Goal: Task Accomplishment & Management: Manage account settings

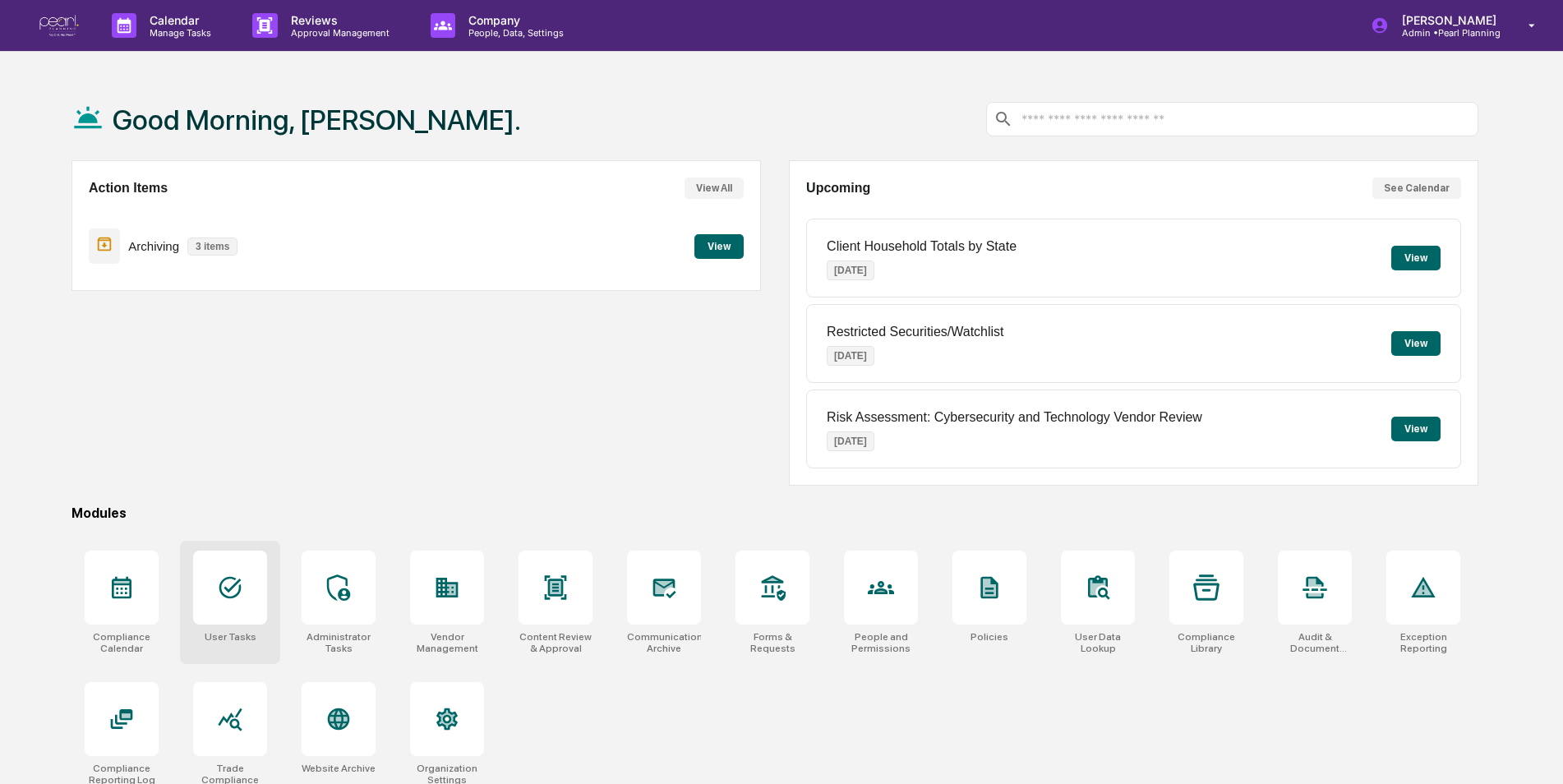
click at [238, 585] on icon at bounding box center [230, 587] width 26 height 26
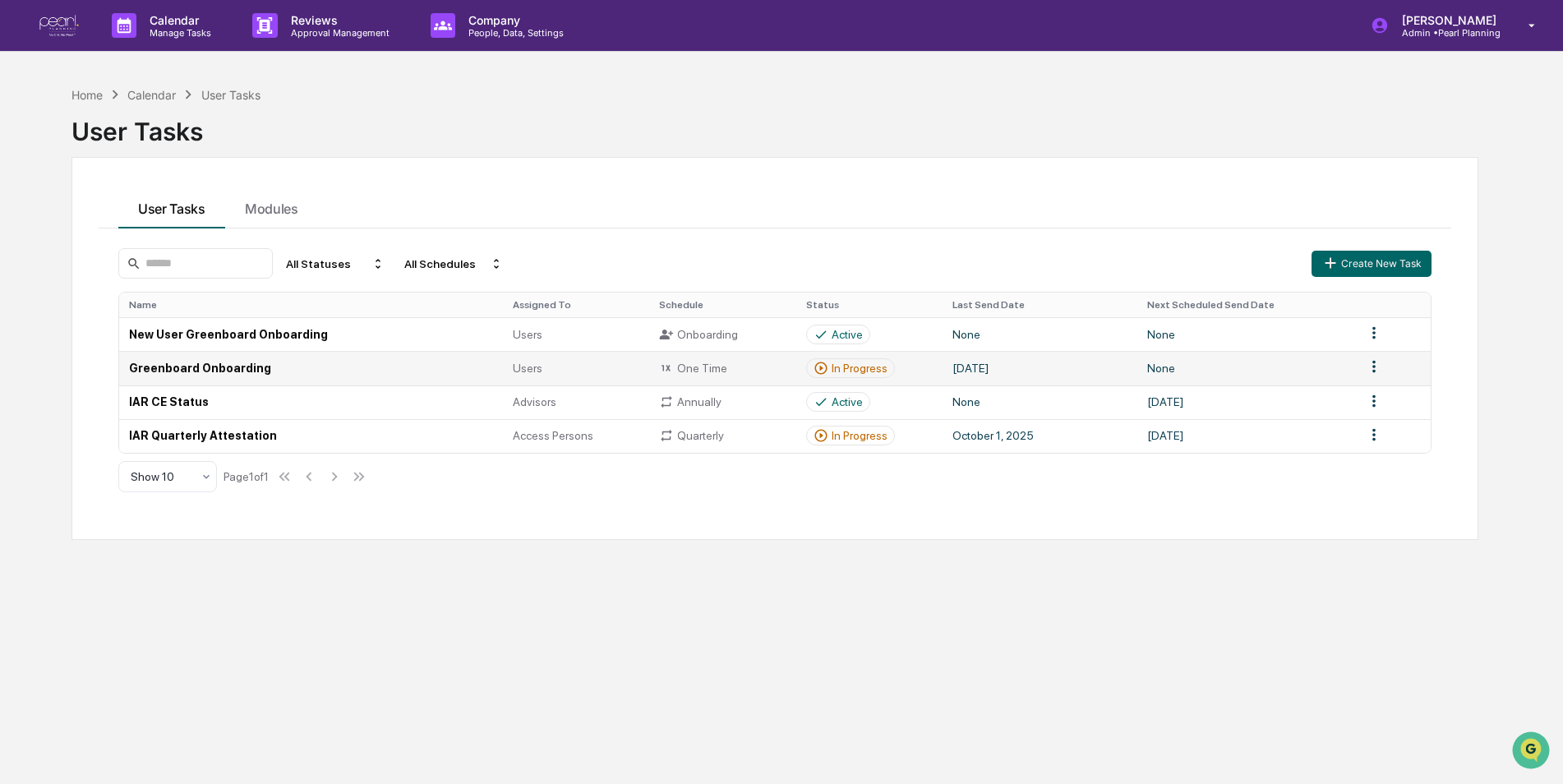
click at [215, 362] on td "Greenboard Onboarding" at bounding box center [311, 368] width 384 height 34
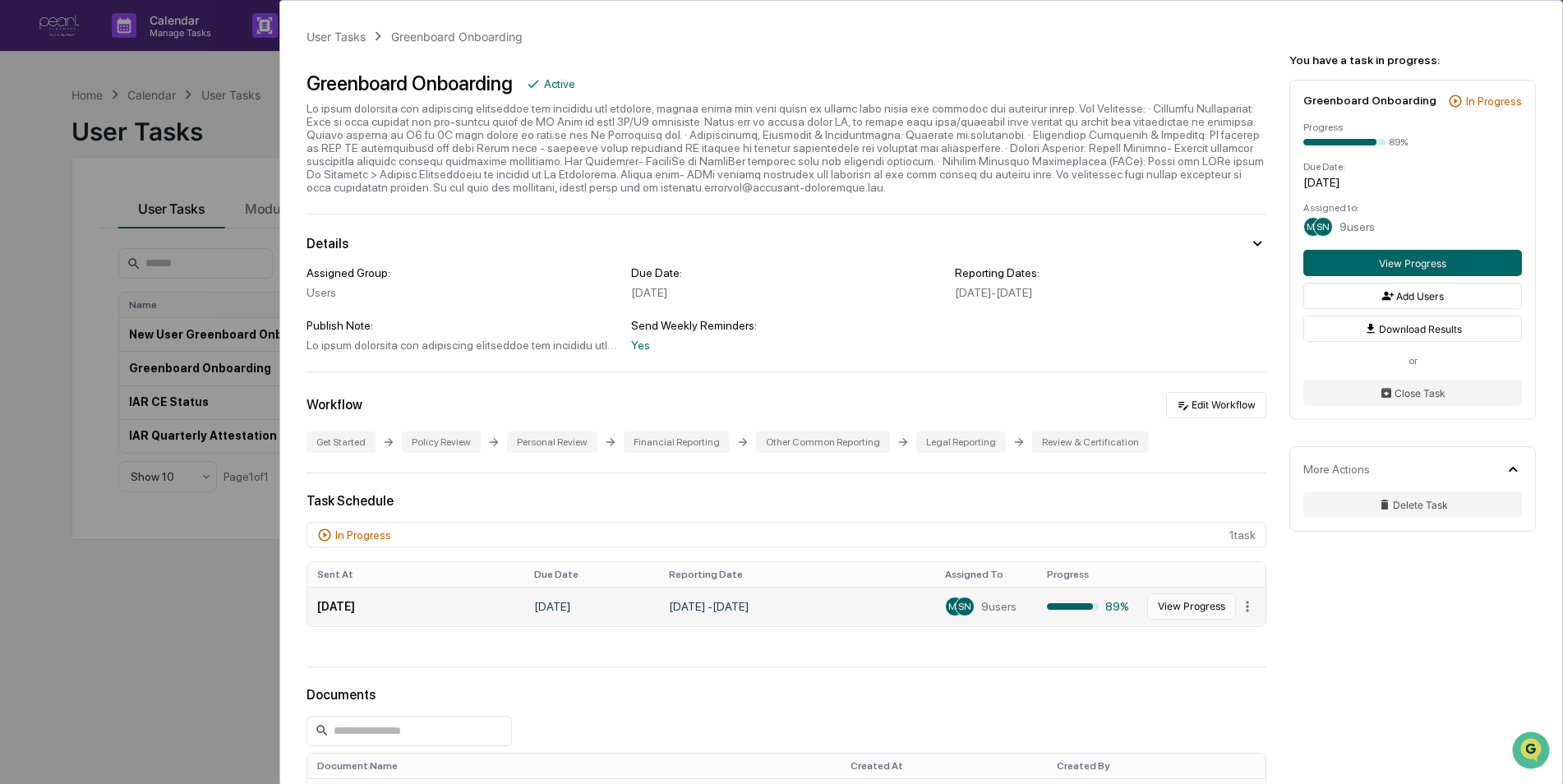
click at [1167, 607] on button "View Progress" at bounding box center [1191, 606] width 88 height 26
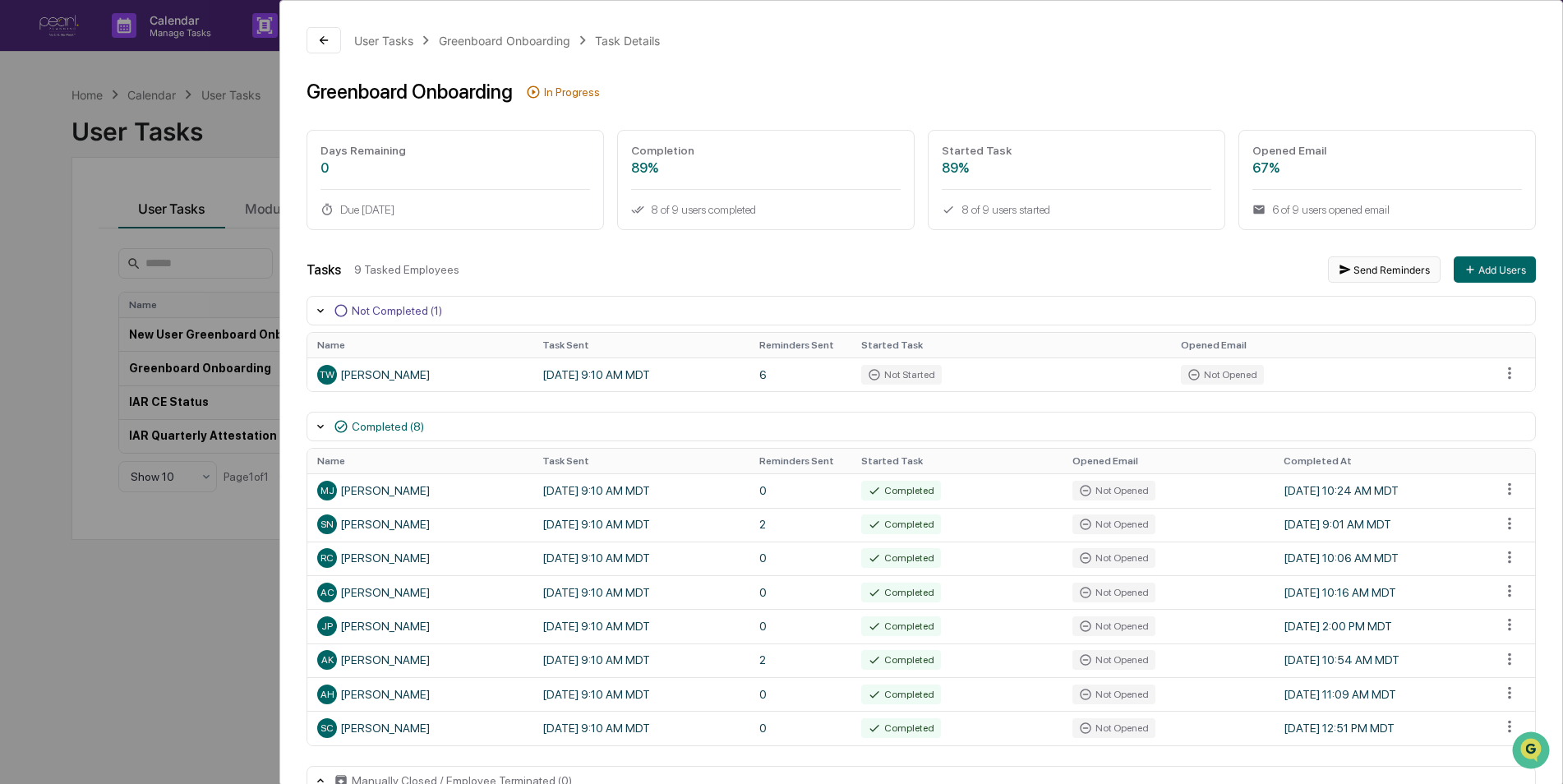
click at [1337, 278] on button "Send Reminders" at bounding box center [1385, 269] width 113 height 26
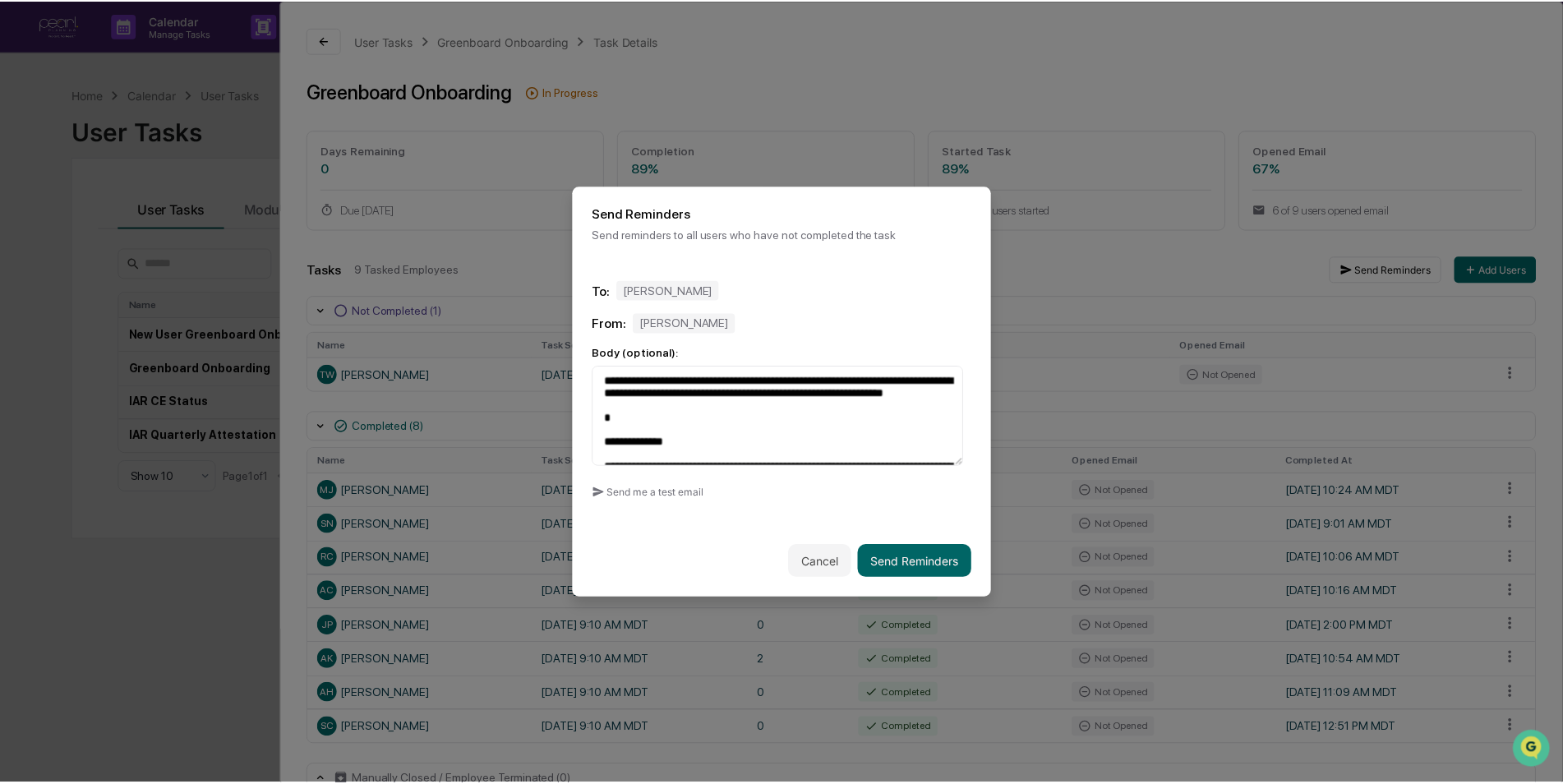
scroll to position [344, 0]
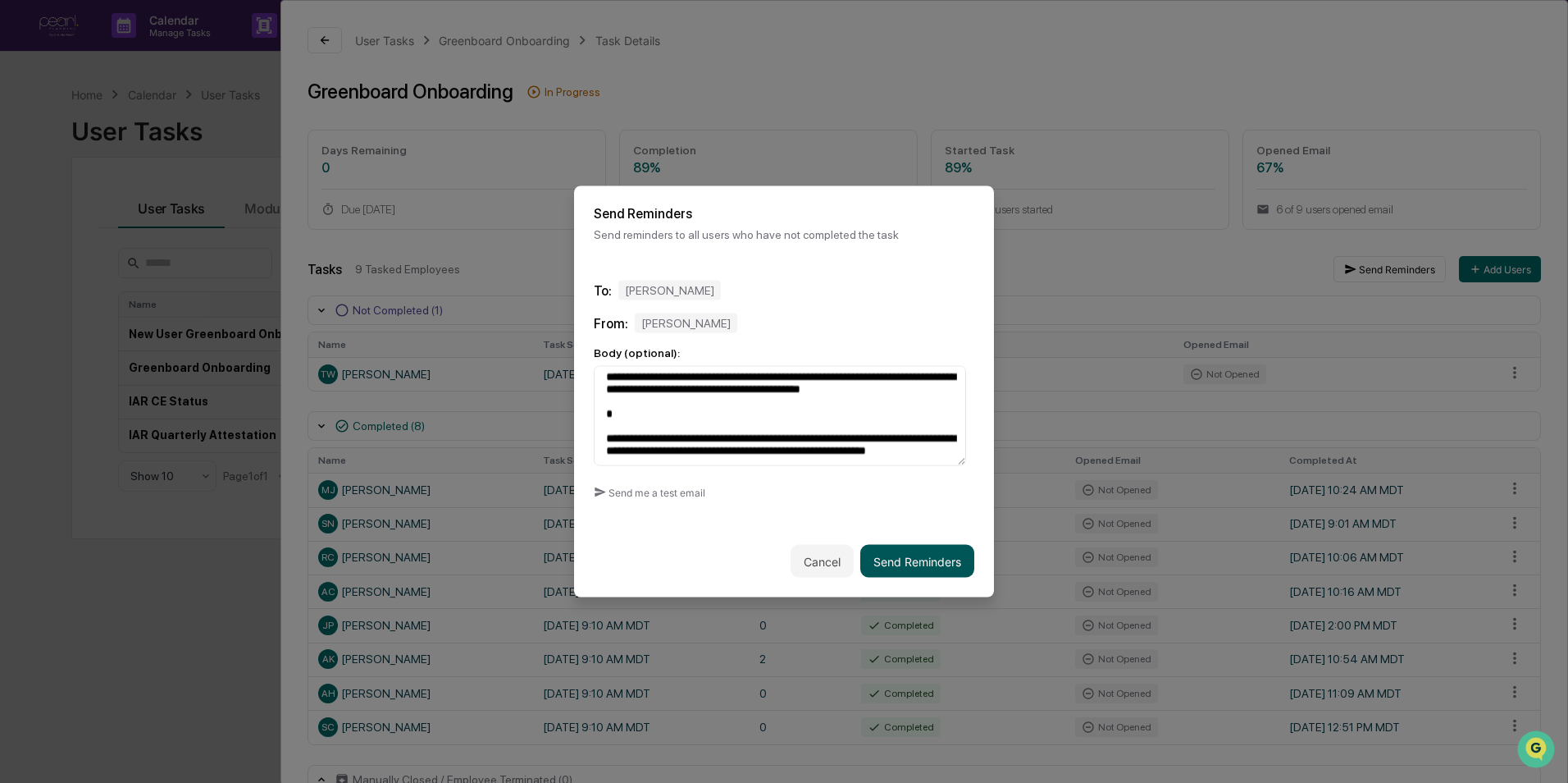
type textarea "**********"
click at [926, 555] on button "Send Reminders" at bounding box center [917, 560] width 114 height 33
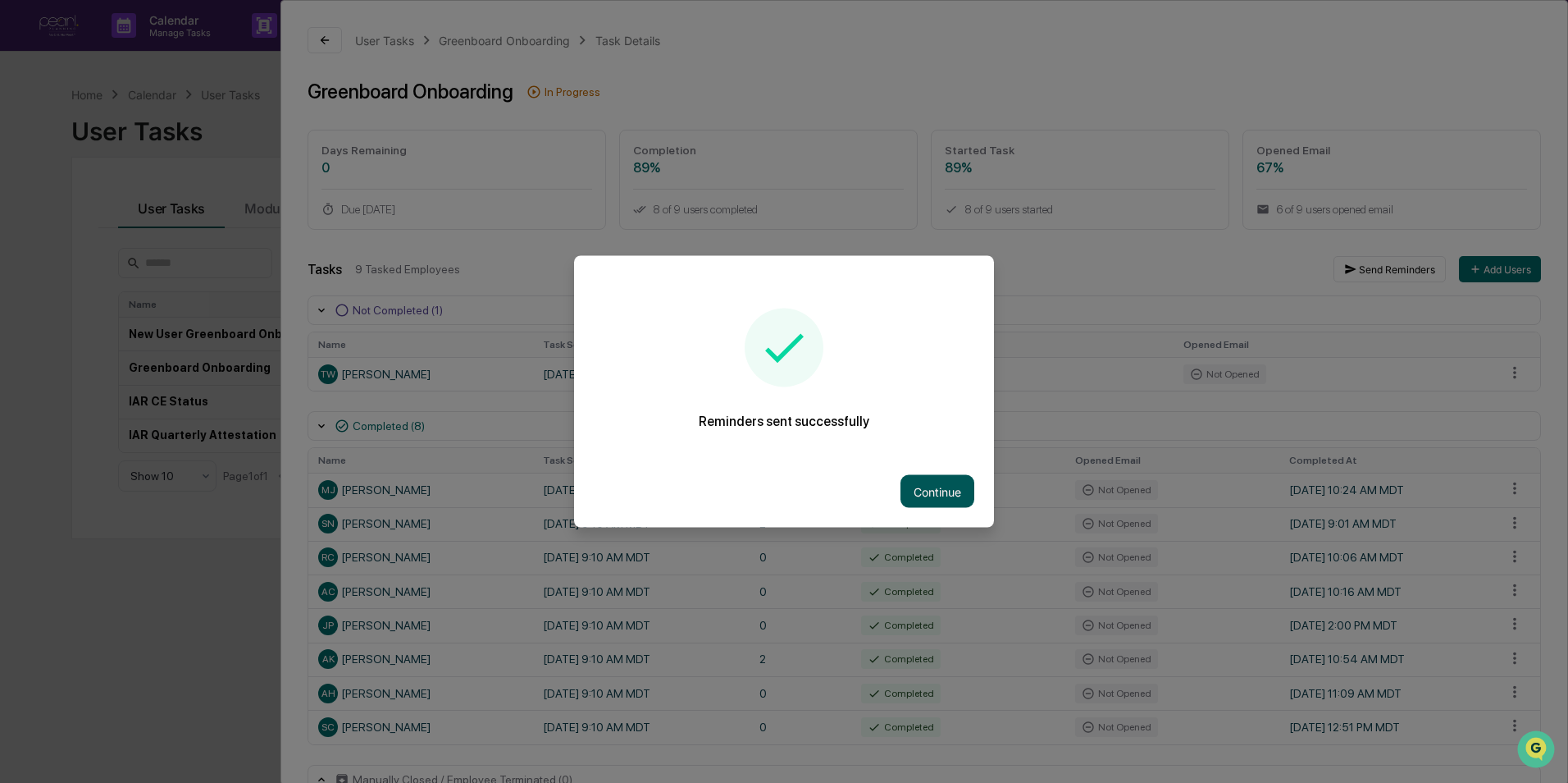
click at [915, 486] on button "Continue" at bounding box center [937, 491] width 74 height 33
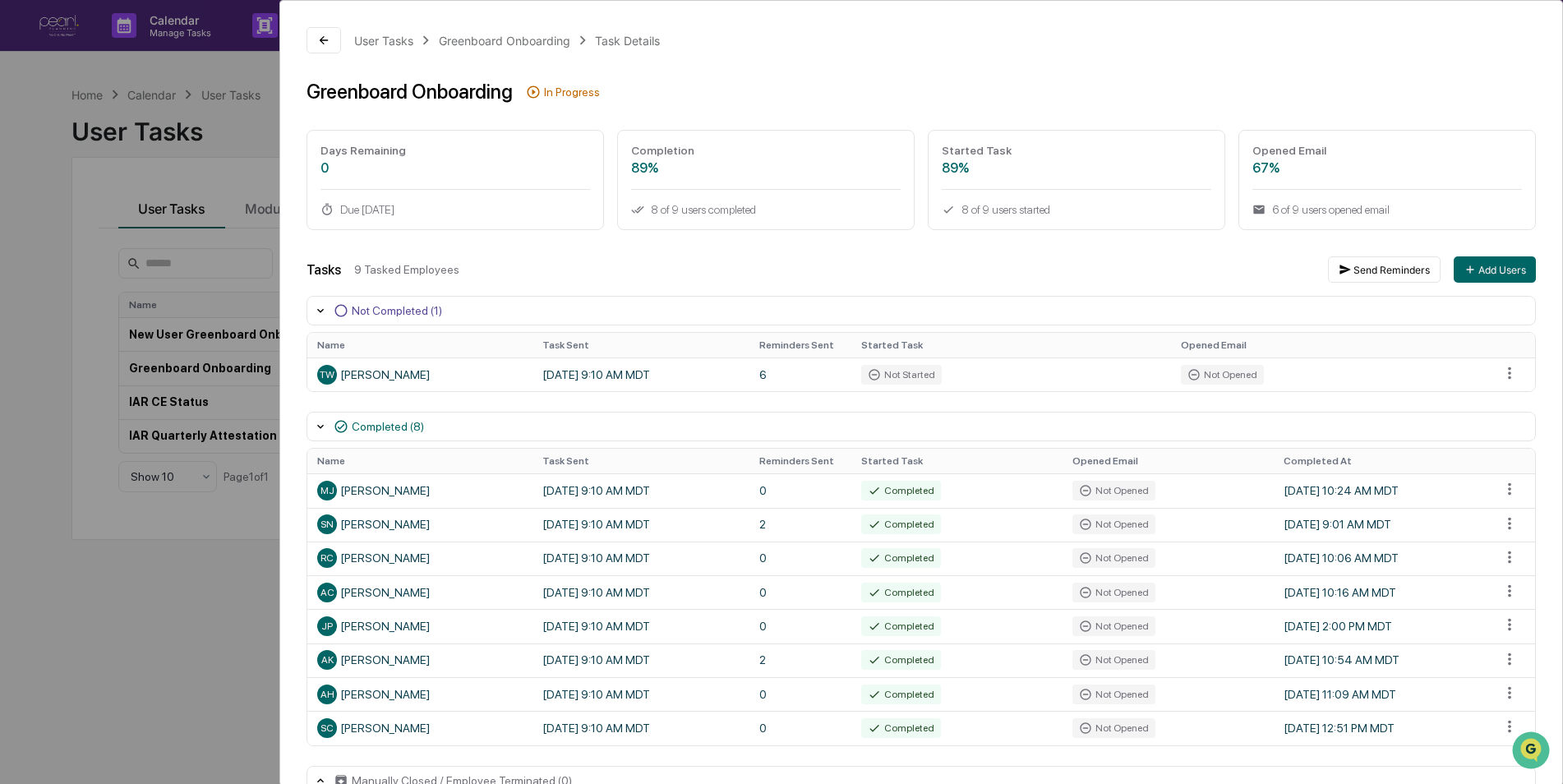
click at [153, 613] on div "User Tasks Greenboard Onboarding Task Details Greenboard Onboarding In Progress…" at bounding box center [781, 392] width 1563 height 784
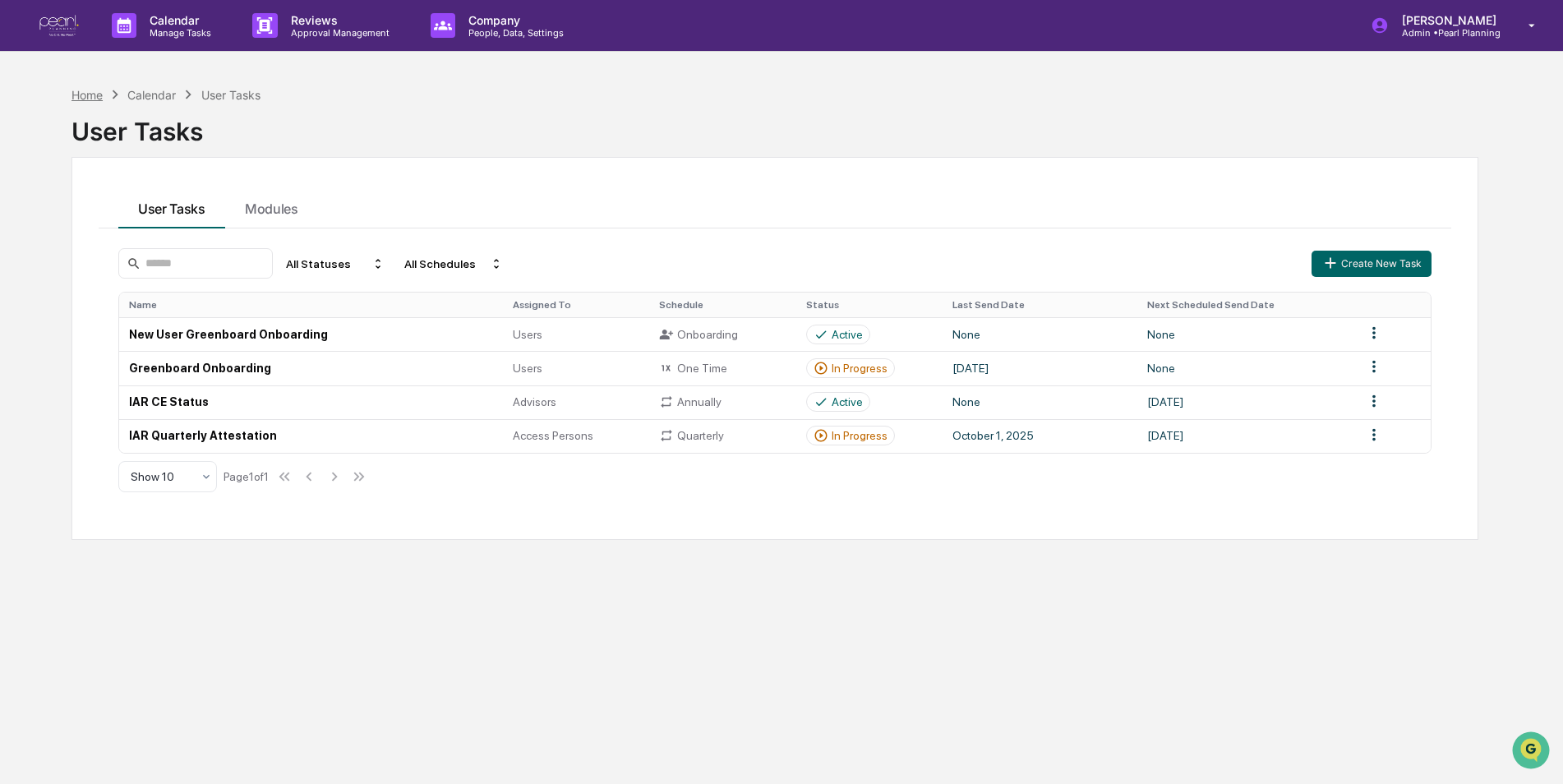
click at [91, 93] on div "Home" at bounding box center [87, 94] width 31 height 14
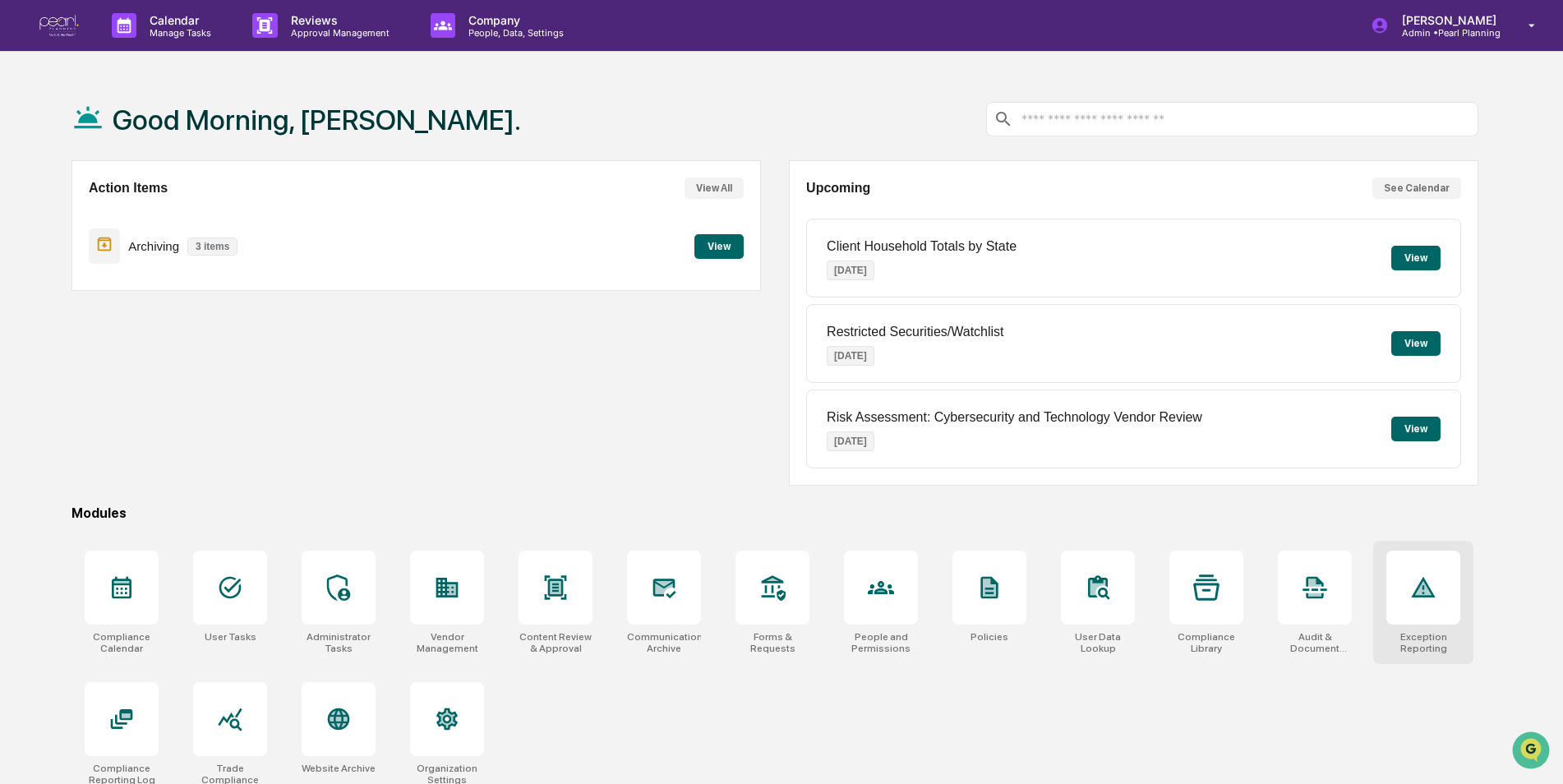
click at [1422, 609] on div at bounding box center [1424, 587] width 74 height 74
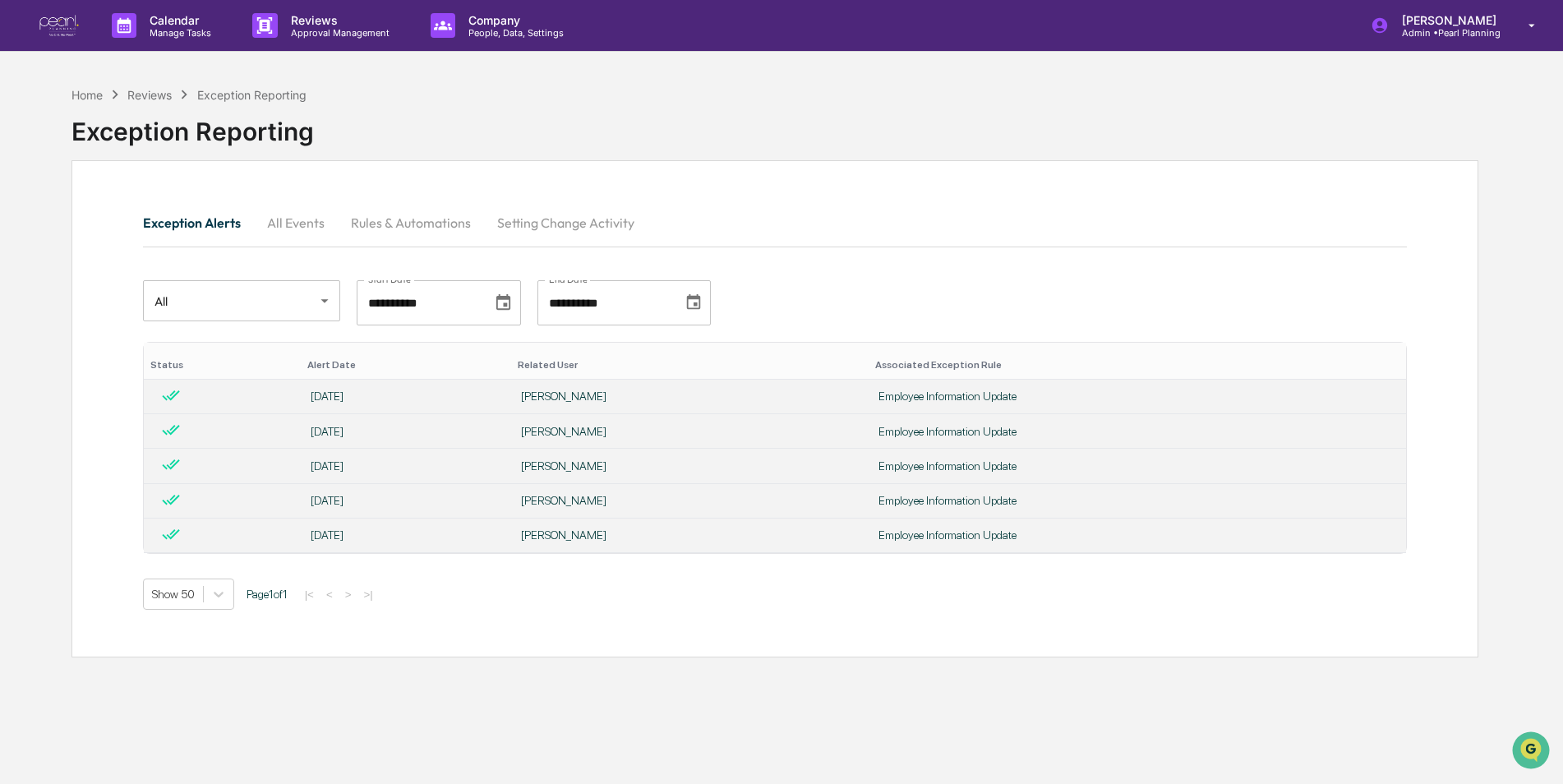
click at [542, 218] on button "Setting Change Activity" at bounding box center [566, 222] width 163 height 40
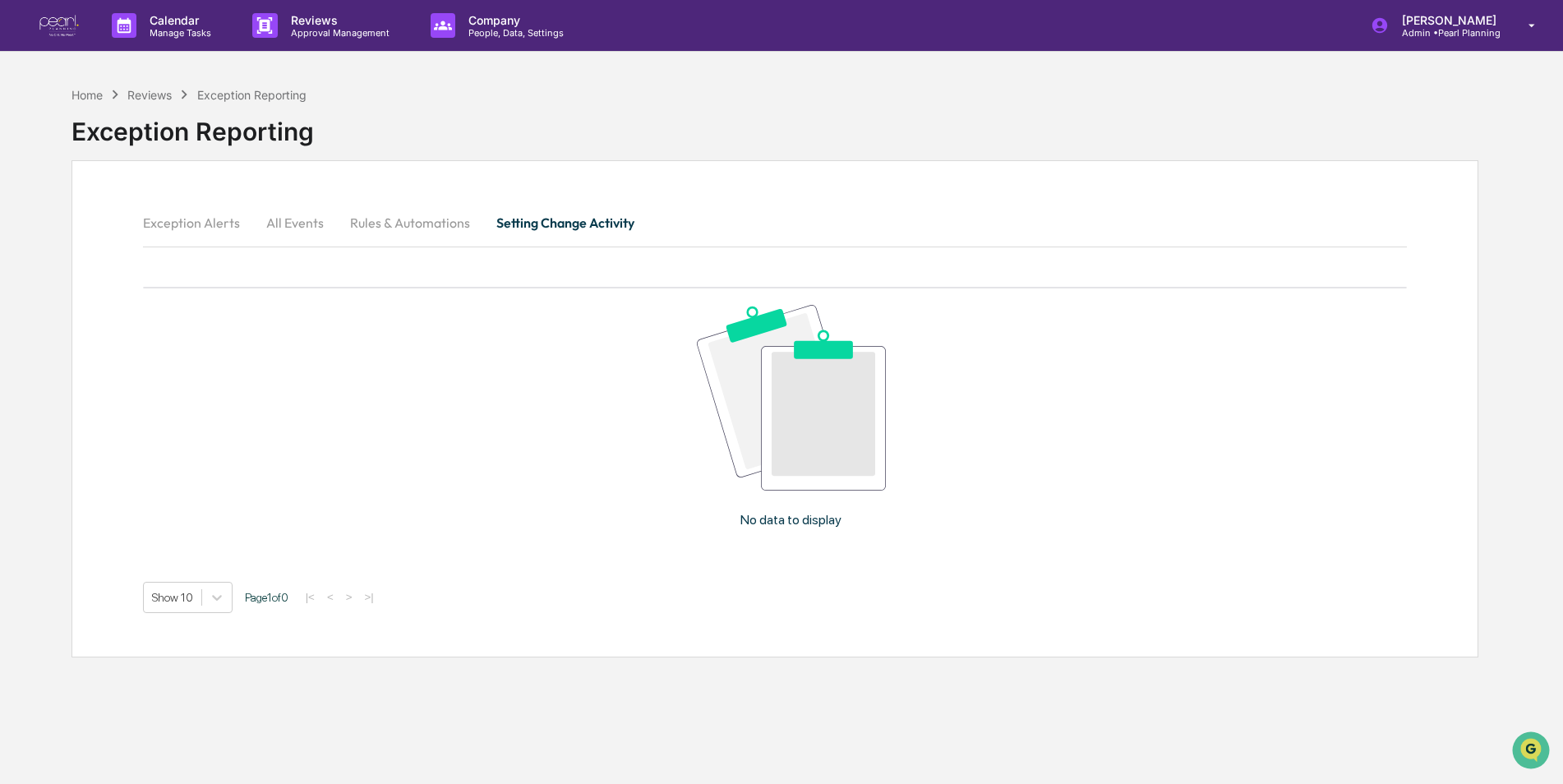
click at [423, 220] on button "Rules & Automations" at bounding box center [410, 222] width 146 height 40
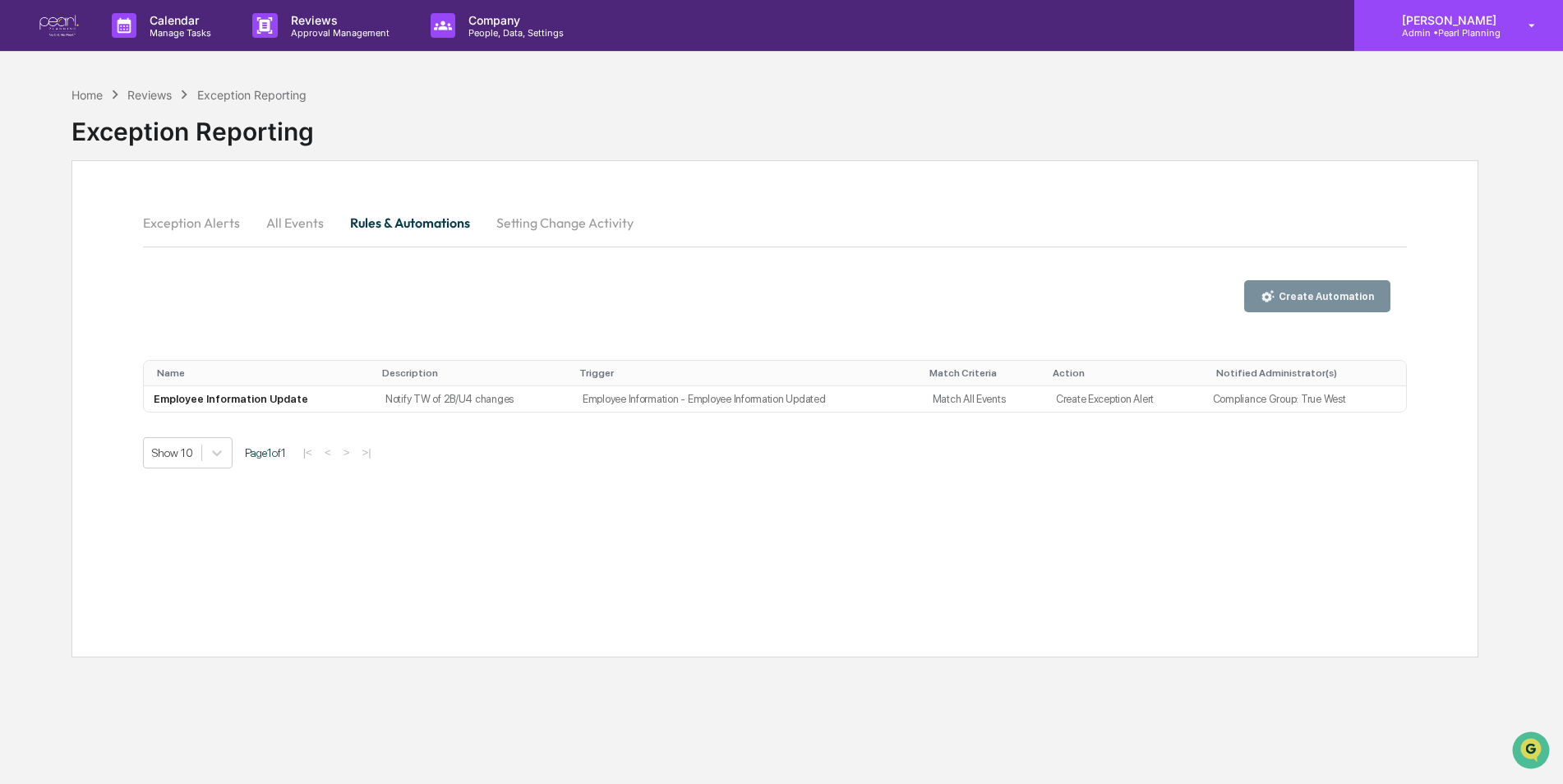
click at [1427, 34] on p "Admin • Pearl Planning" at bounding box center [1447, 33] width 116 height 12
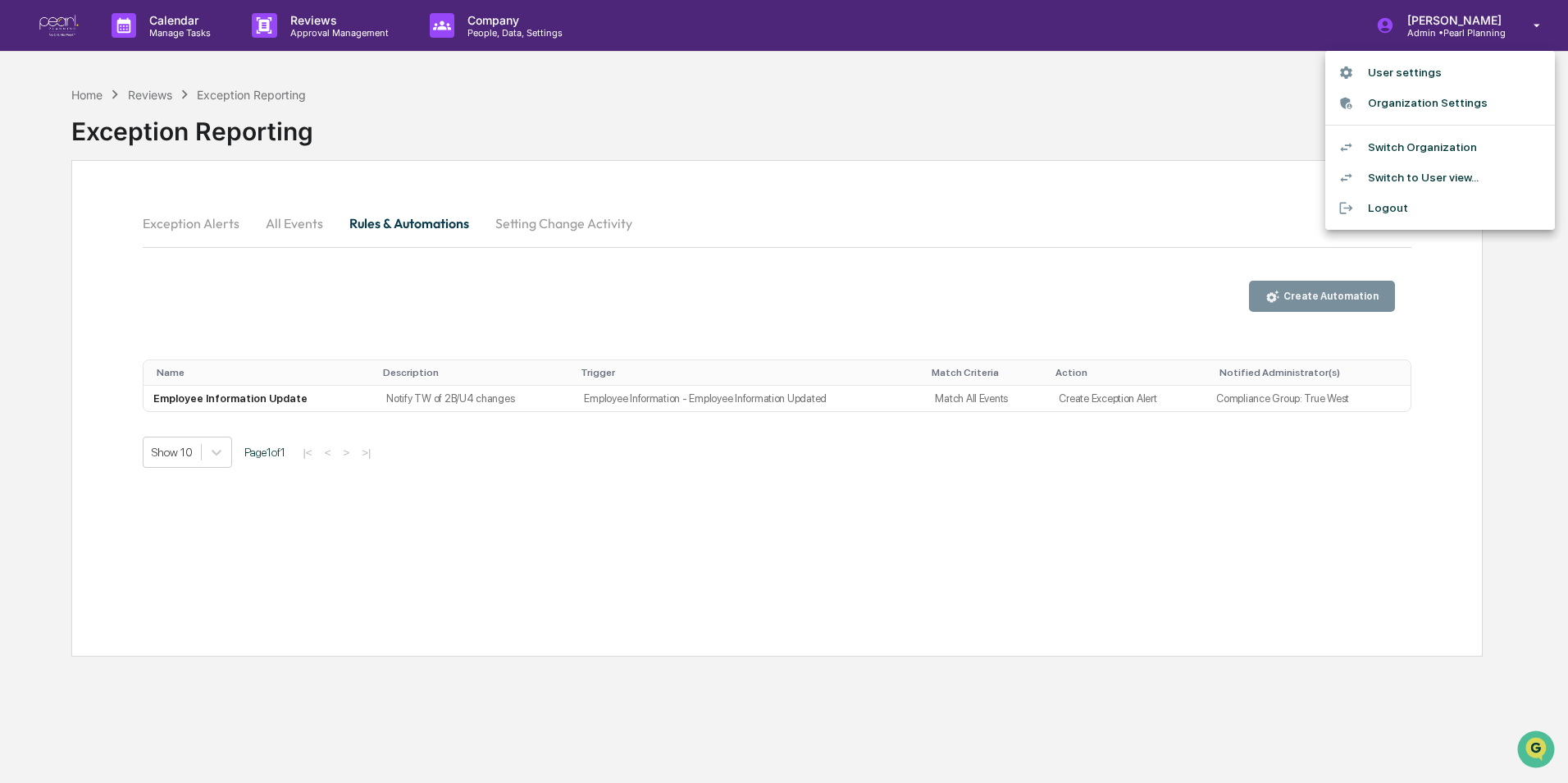
click at [1425, 139] on li "Switch Organization" at bounding box center [1440, 147] width 229 height 30
